Goal: Obtain resource: Obtain resource

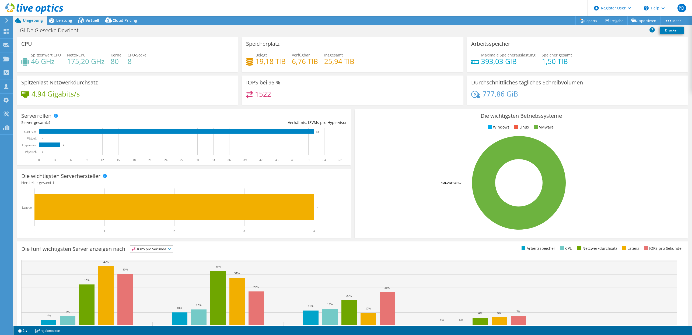
select select "EUFrankfurt"
select select "EUR"
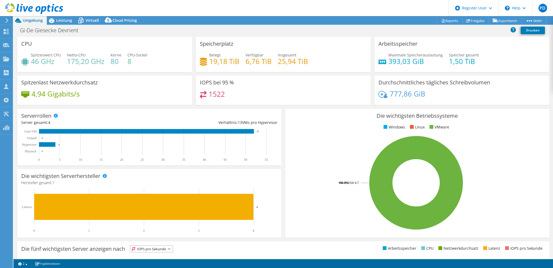
click at [282, 92] on div "1522" at bounding box center [283, 97] width 167 height 12
click at [61, 24] on div "Leistung" at bounding box center [61, 20] width 29 height 9
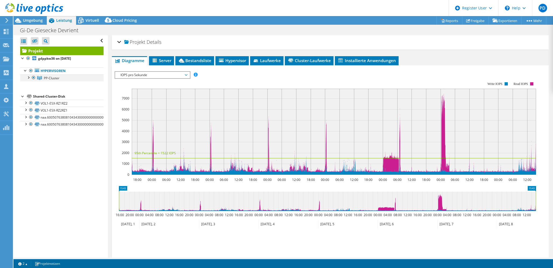
click at [27, 77] on div at bounding box center [28, 77] width 5 height 5
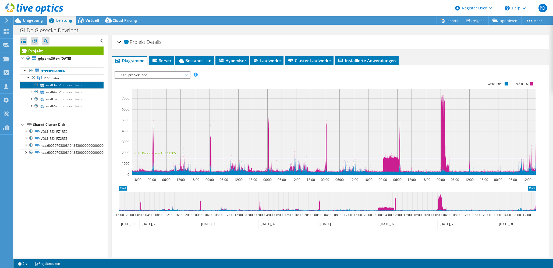
click at [54, 84] on link "esx03-rz2.ppress.intern" at bounding box center [61, 85] width 83 height 7
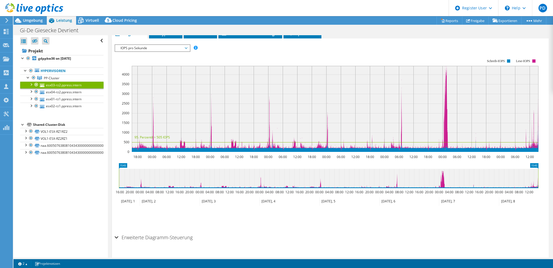
scroll to position [38, 0]
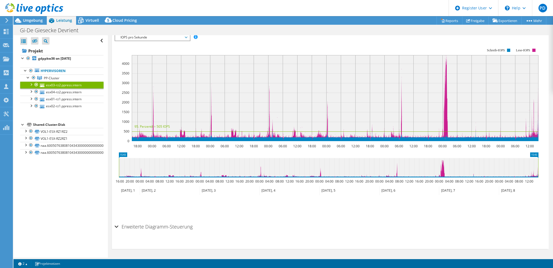
click at [156, 226] on h2 "Erweiterte Diagramm-Steuerung" at bounding box center [154, 227] width 78 height 11
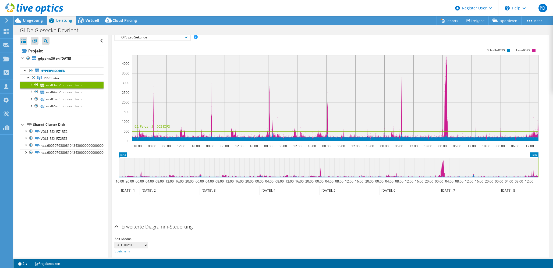
scroll to position [59, 0]
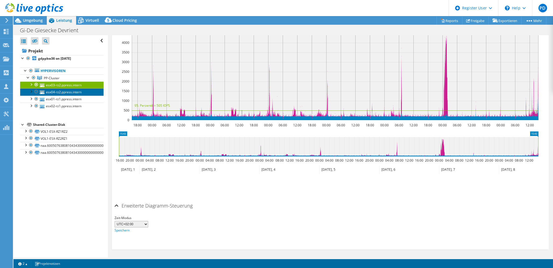
click at [72, 89] on link "esx04-rz2.ppress.intern" at bounding box center [61, 92] width 83 height 7
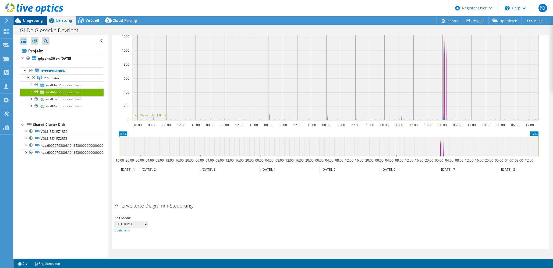
click at [33, 22] on span "Umgebung" at bounding box center [33, 20] width 20 height 5
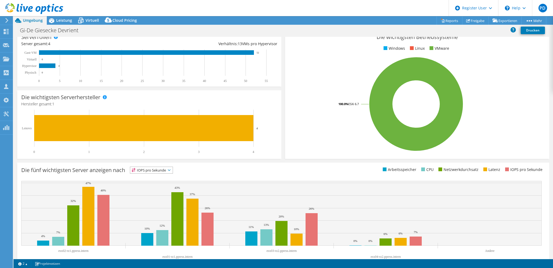
scroll to position [91, 0]
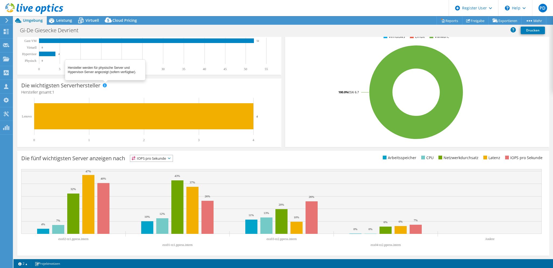
click at [104, 85] on span at bounding box center [105, 85] width 4 height 4
click at [68, 22] on span "Leistung" at bounding box center [64, 20] width 16 height 5
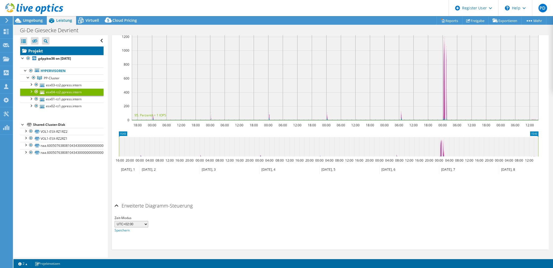
click at [30, 47] on link "Projekt" at bounding box center [61, 51] width 83 height 9
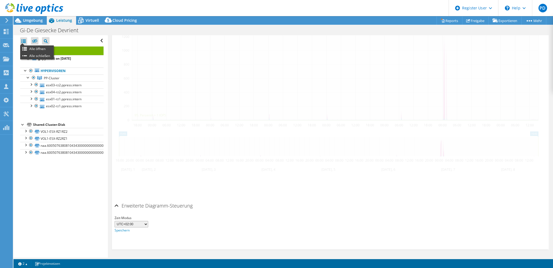
click at [24, 41] on div at bounding box center [23, 41] width 7 height 8
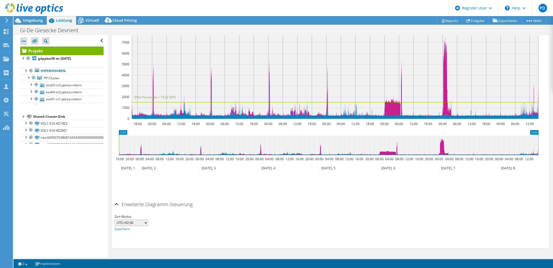
scroll to position [55, 0]
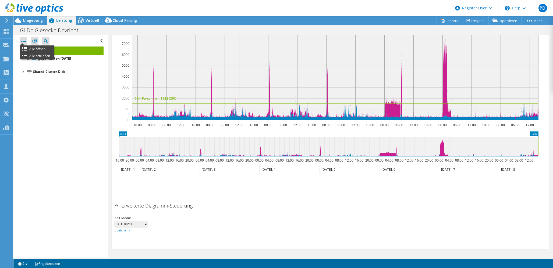
click at [20, 37] on div at bounding box center [23, 41] width 7 height 8
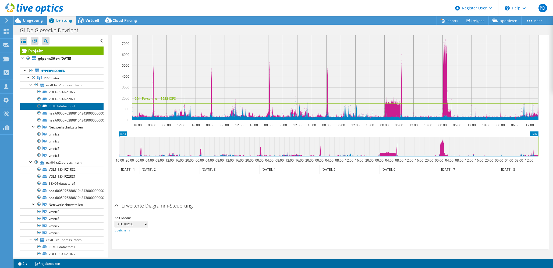
click at [76, 107] on link "ESX03-datastore1" at bounding box center [61, 106] width 83 height 7
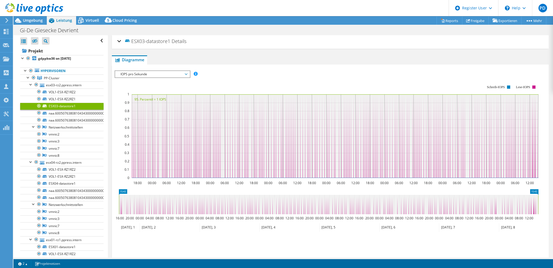
scroll to position [0, 0]
click at [150, 74] on span "IOPS pro Sekunde" at bounding box center [152, 75] width 69 height 6
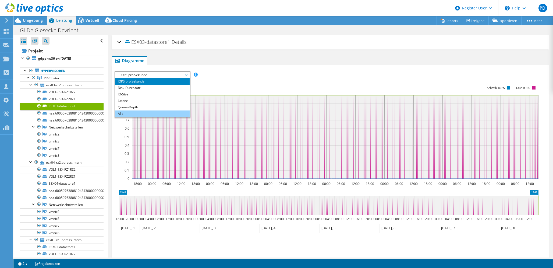
click at [146, 111] on li "Alle" at bounding box center [152, 114] width 75 height 6
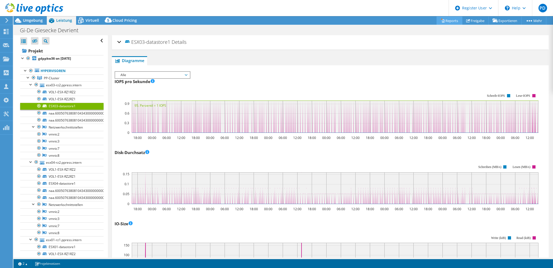
click at [449, 22] on link "Reports" at bounding box center [450, 20] width 26 height 8
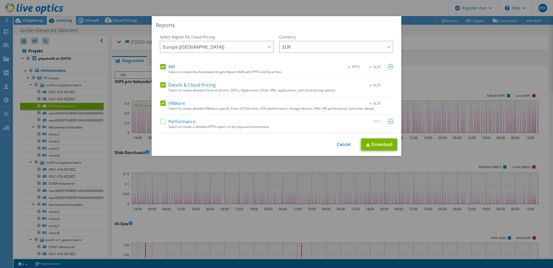
click at [163, 120] on label "Performance" at bounding box center [177, 121] width 35 height 5
click at [0, 0] on input "Performance" at bounding box center [0, 0] width 0 height 0
click at [370, 142] on link "Download" at bounding box center [379, 145] width 36 height 12
click at [341, 144] on link "Cancel" at bounding box center [344, 144] width 14 height 5
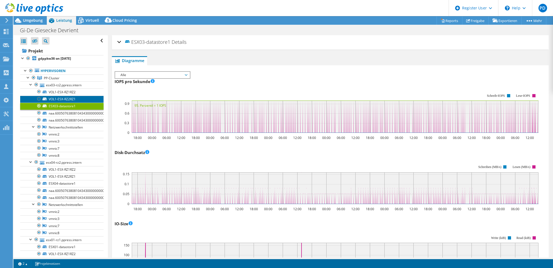
click at [53, 97] on link "VOL1-ESX-RZ2RZ1" at bounding box center [61, 99] width 83 height 7
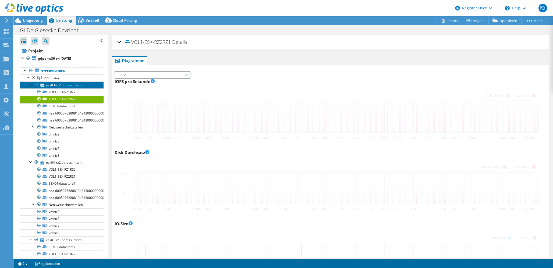
click at [67, 85] on link "esx03-rz2.ppress.intern" at bounding box center [61, 85] width 83 height 7
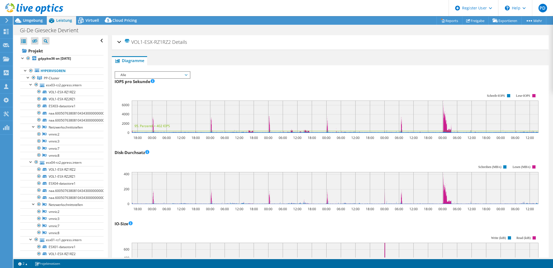
select select "EUFrankfurt"
select select "EUR"
drag, startPoint x: 0, startPoint y: 0, endPoint x: 35, endPoint y: 50, distance: 60.9
click at [35, 50] on link "Projekt" at bounding box center [61, 51] width 83 height 9
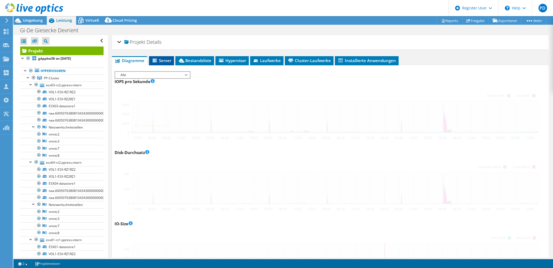
click at [170, 59] on span "Server" at bounding box center [162, 60] width 20 height 5
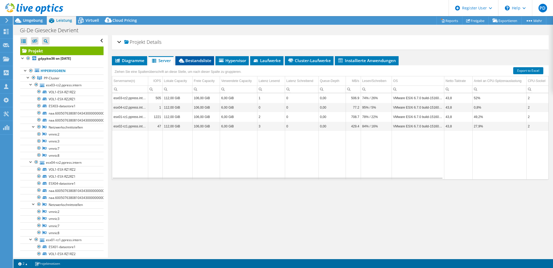
click at [191, 59] on span "Bestandsliste" at bounding box center [194, 60] width 33 height 5
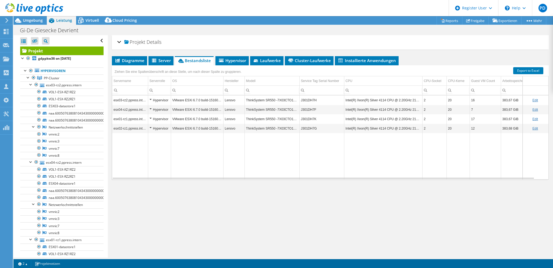
click at [354, 8] on header "PD Dell-Benutzer Panagiotis Daniil [EMAIL_ADDRESS][PERSON_NAME][DOMAIN_NAME] De…" at bounding box center [276, 8] width 553 height 16
